Goal: Task Accomplishment & Management: Manage account settings

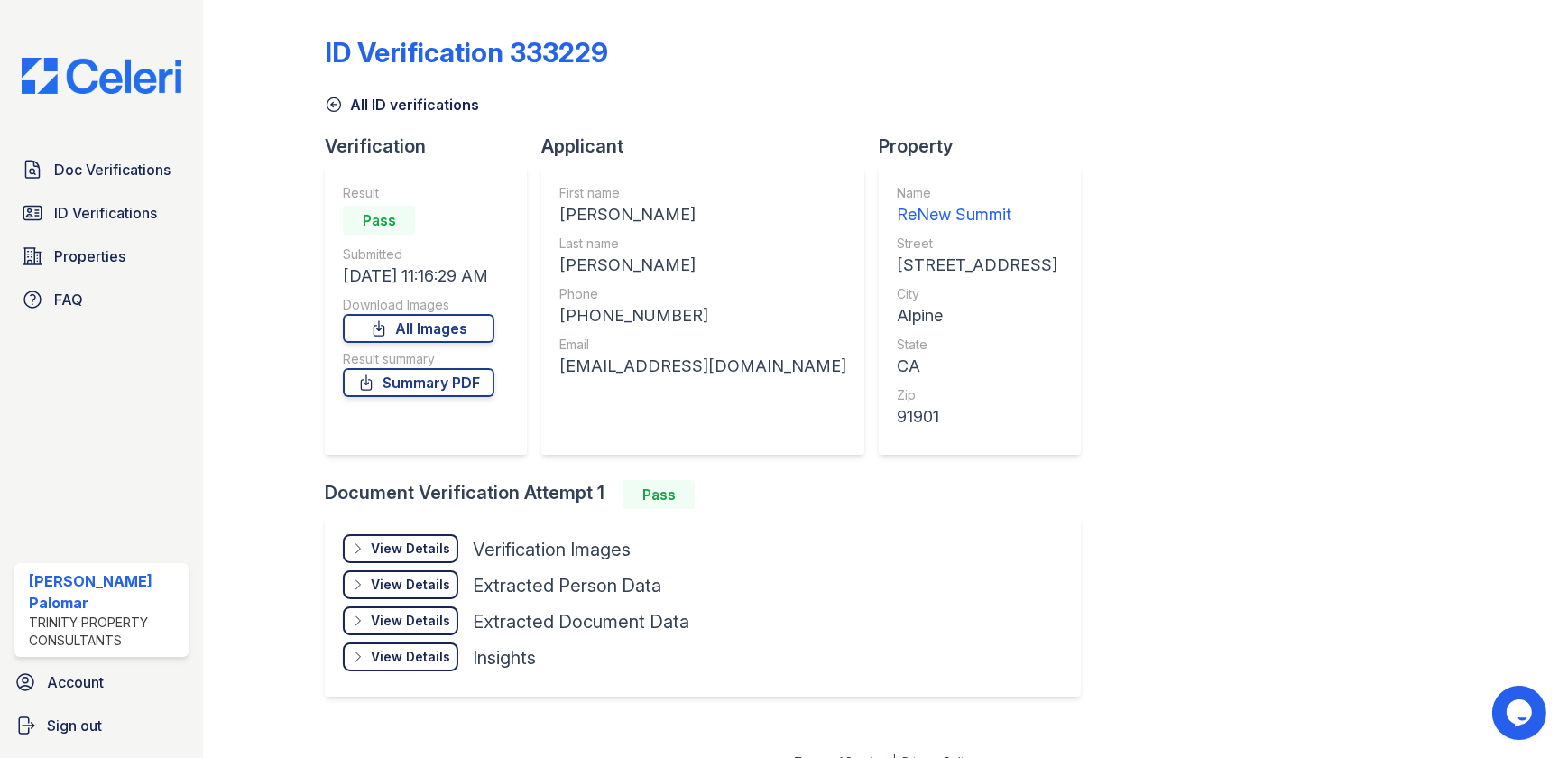
scroll to position [24, 0]
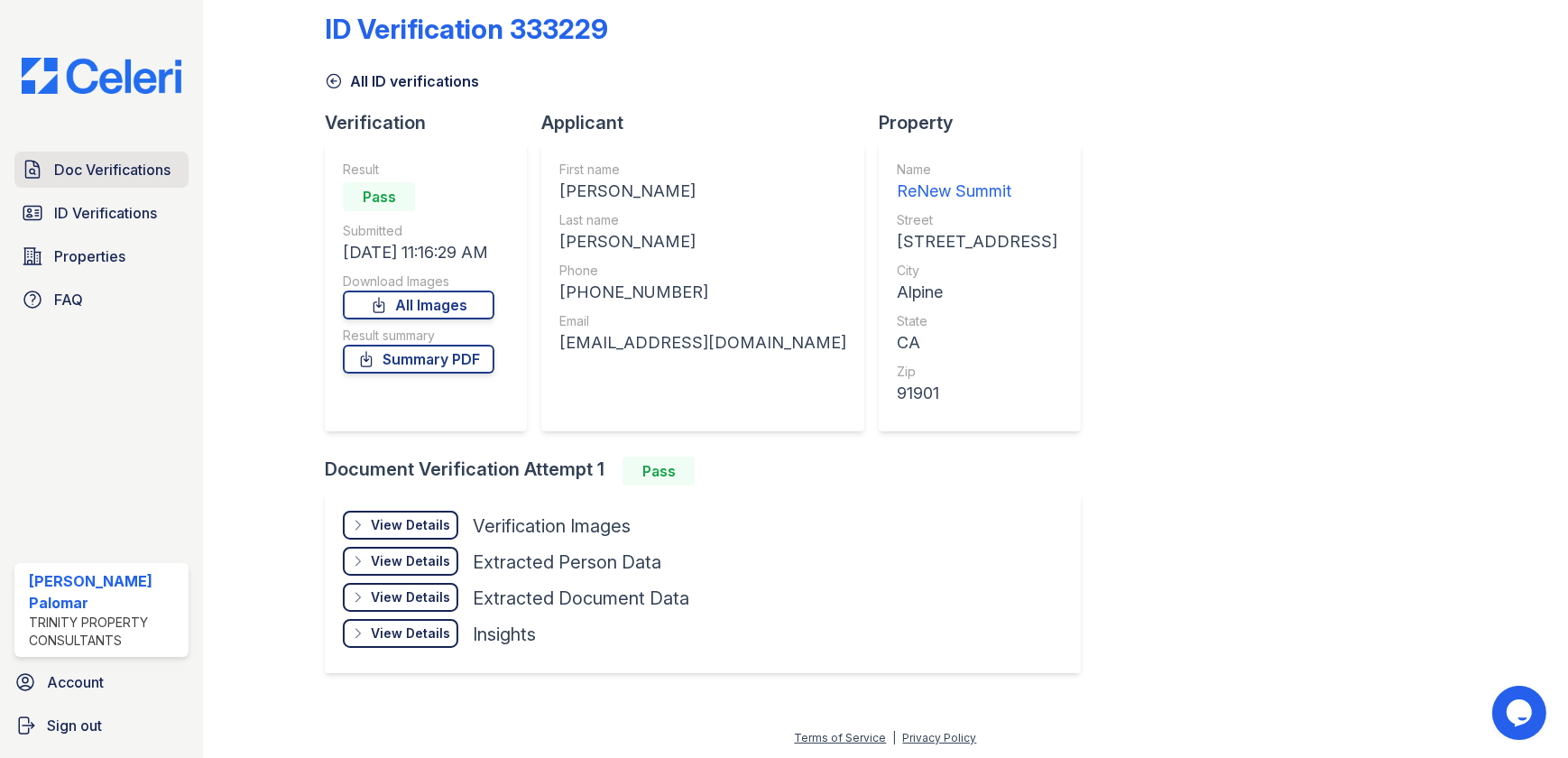
click at [103, 171] on span "Doc Verifications" at bounding box center [113, 170] width 116 height 22
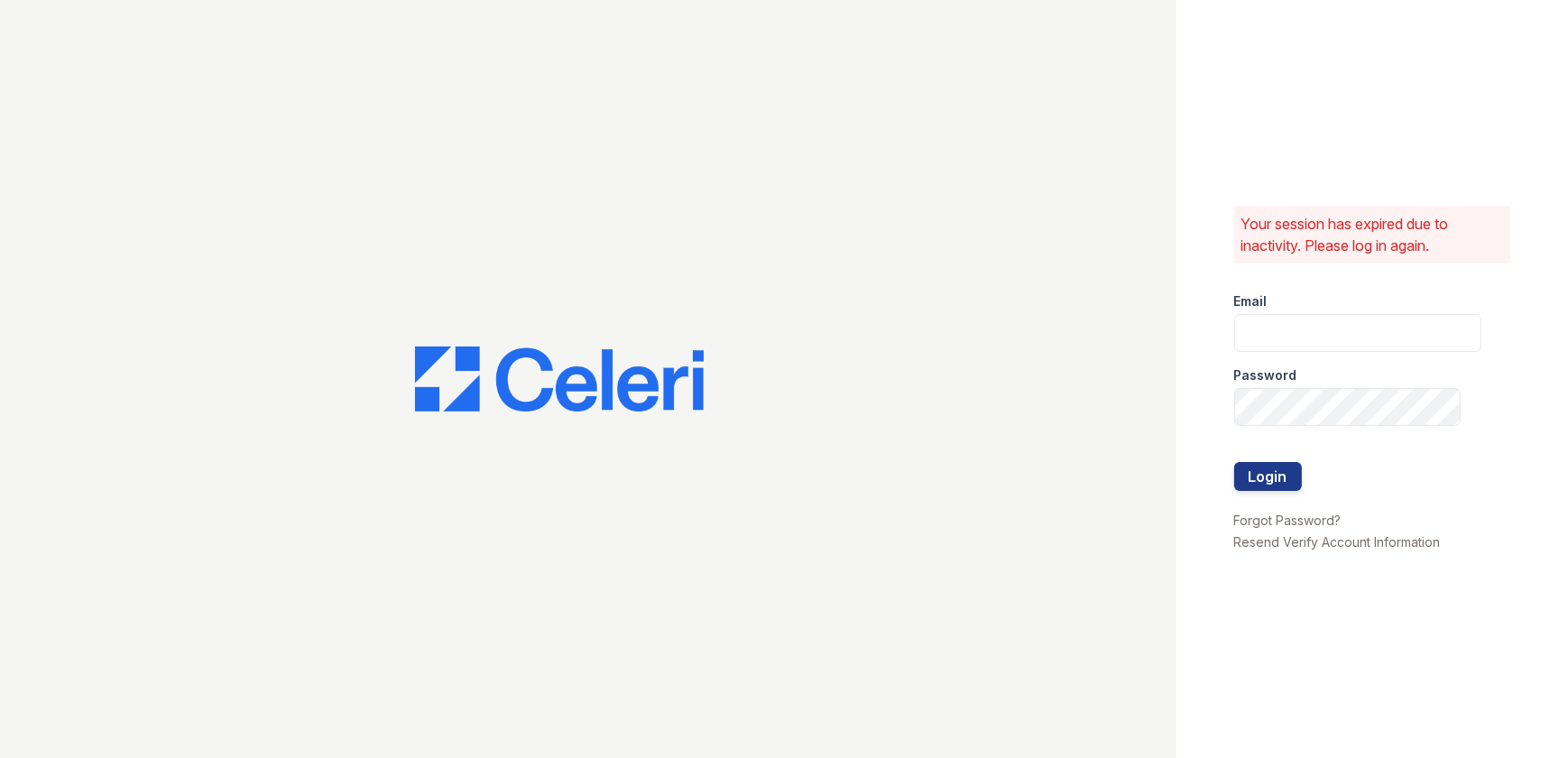
type input "[EMAIL_ADDRESS][DOMAIN_NAME]"
click at [1280, 484] on button "Login" at bounding box center [1268, 477] width 68 height 29
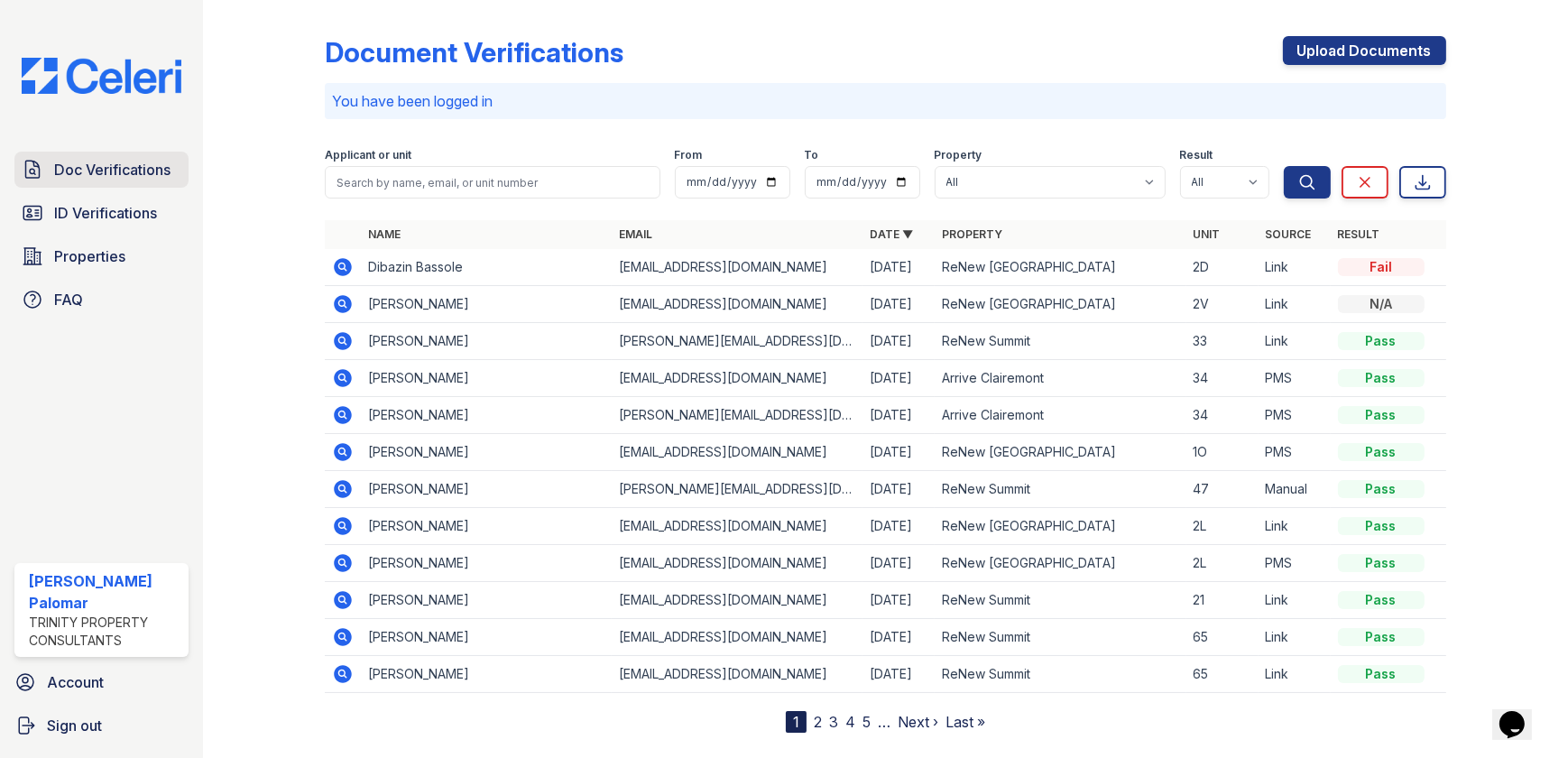
click at [82, 172] on span "Doc Verifications" at bounding box center [113, 170] width 116 height 22
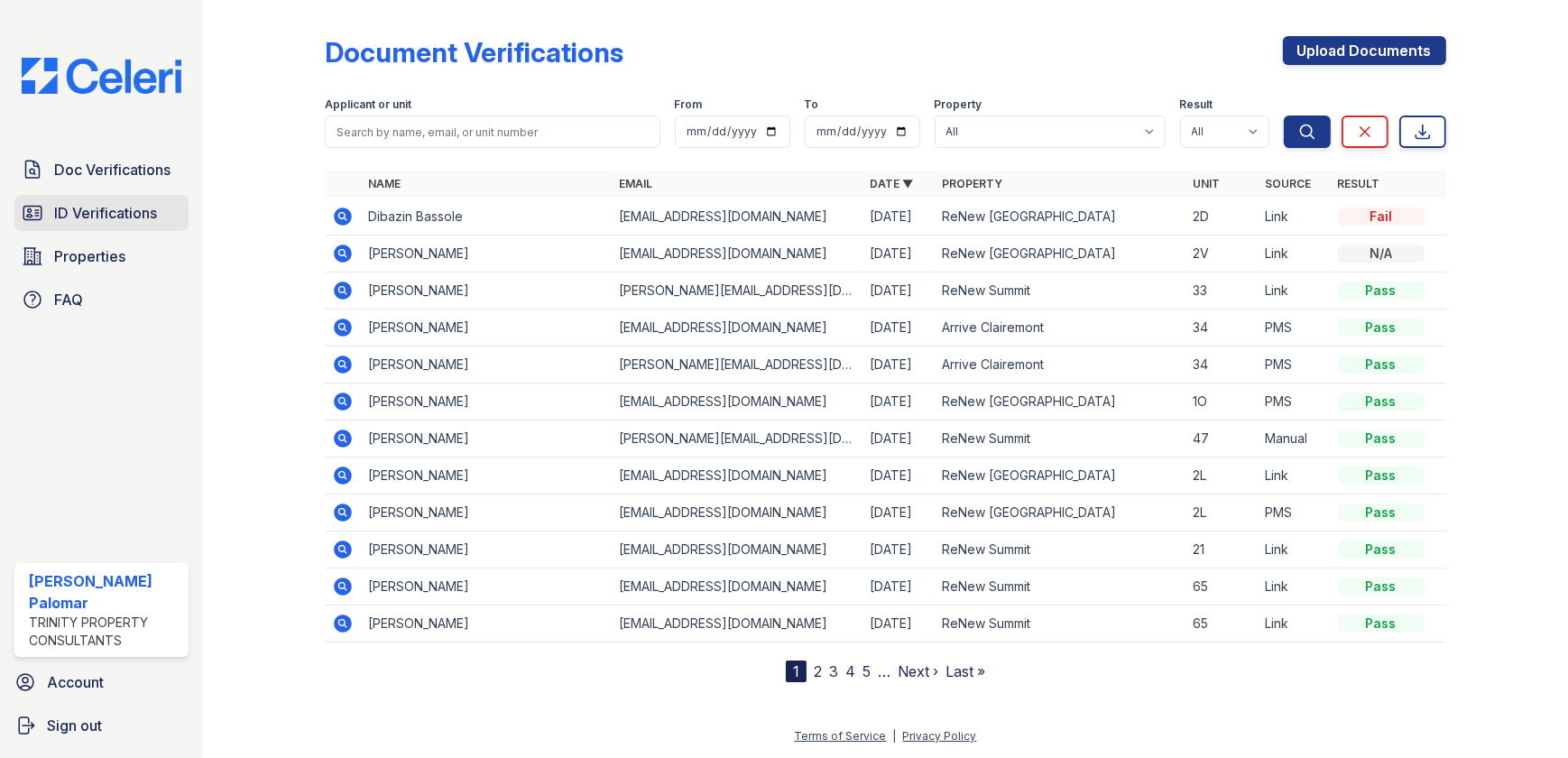
click at [105, 210] on span "ID Verifications" at bounding box center [105, 213] width 103 height 22
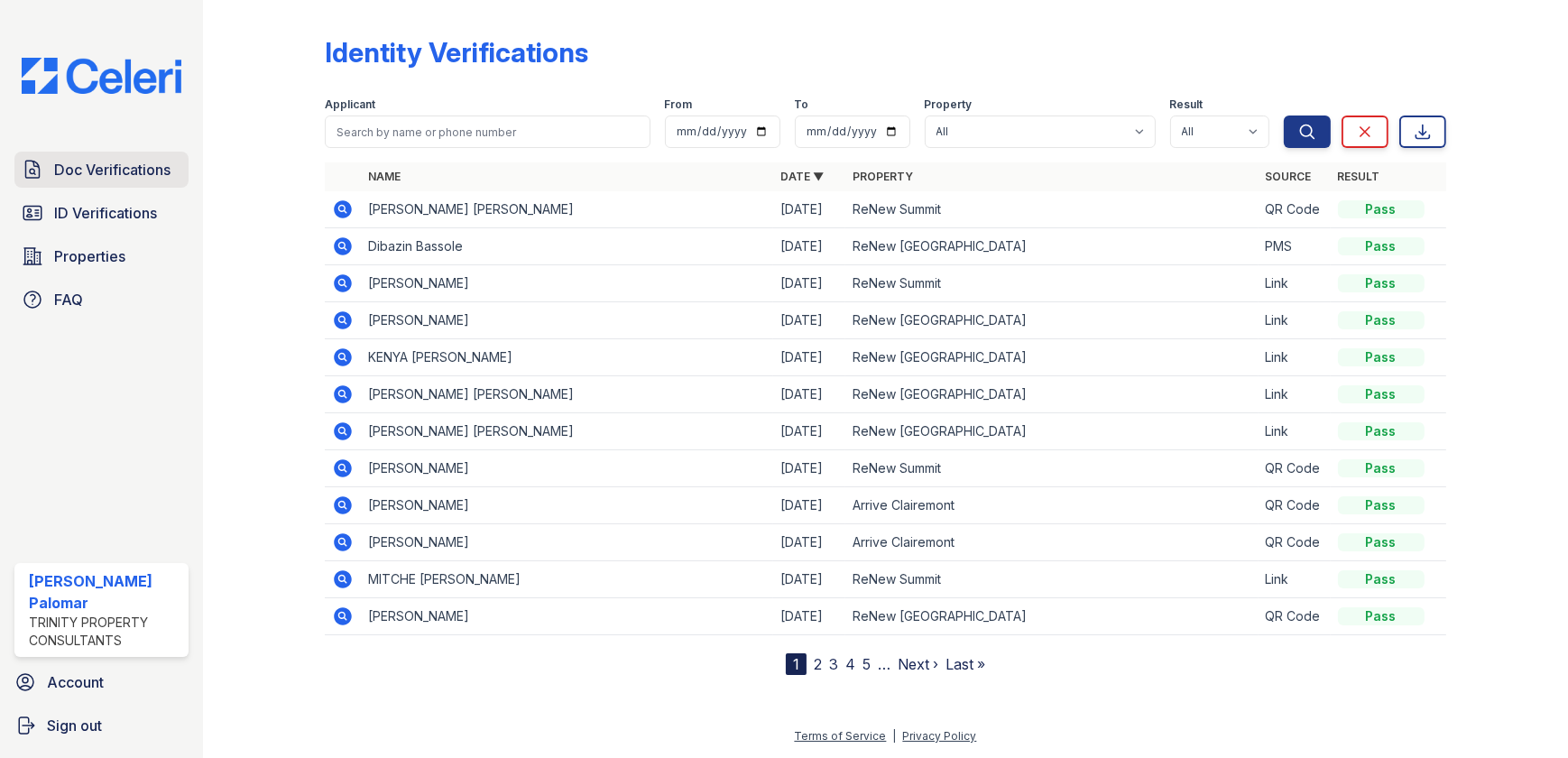
click at [111, 152] on link "Doc Verifications" at bounding box center [102, 170] width 174 height 36
